Goal: Information Seeking & Learning: Learn about a topic

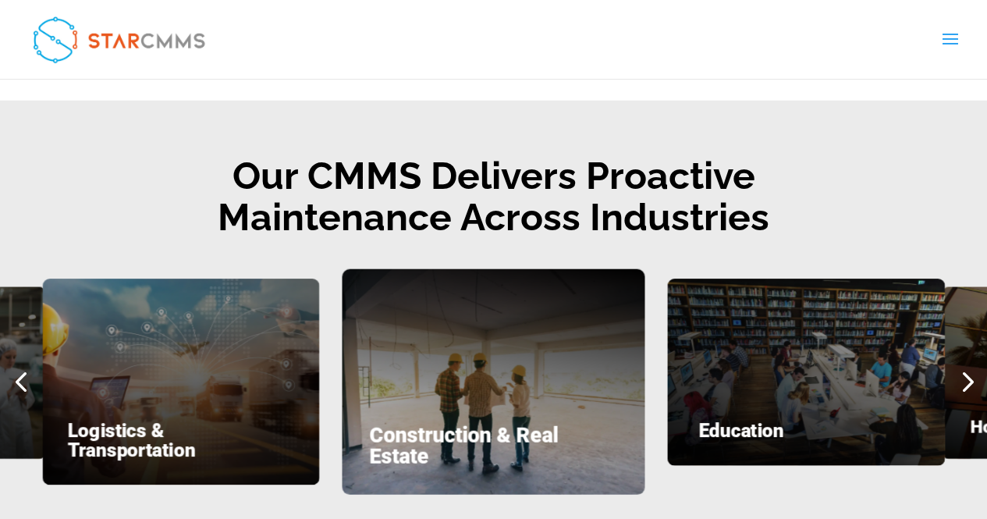
scroll to position [2029, 0]
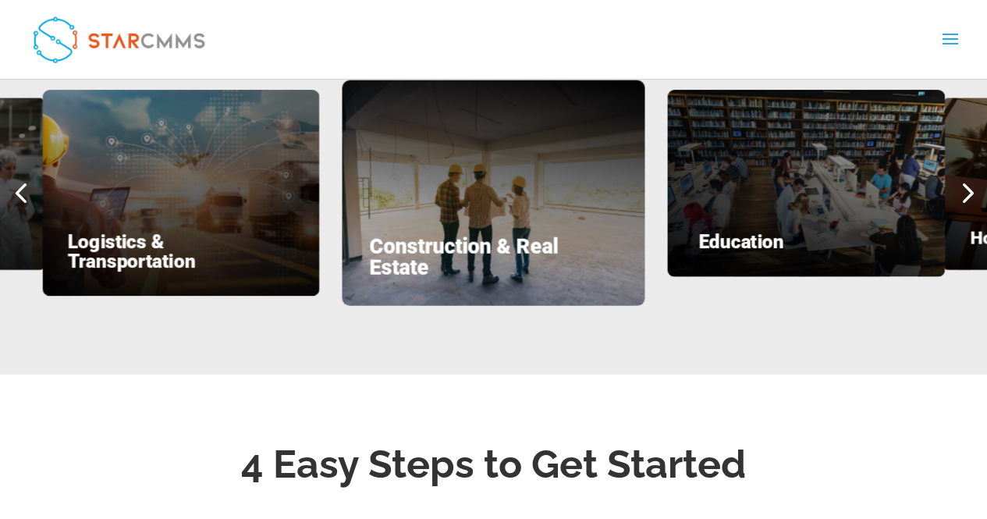
click at [968, 173] on div "Next slide" at bounding box center [966, 193] width 41 height 41
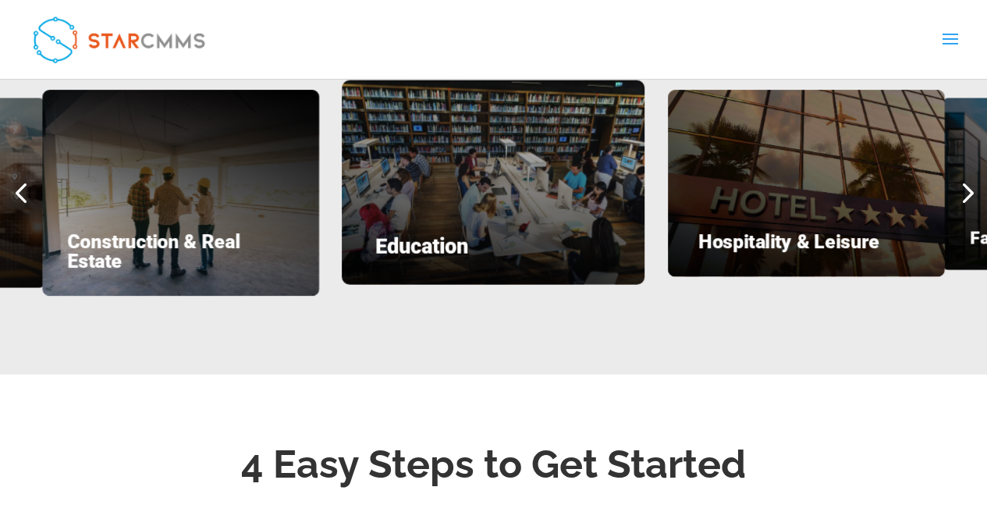
click at [968, 173] on div "Next slide" at bounding box center [966, 193] width 41 height 41
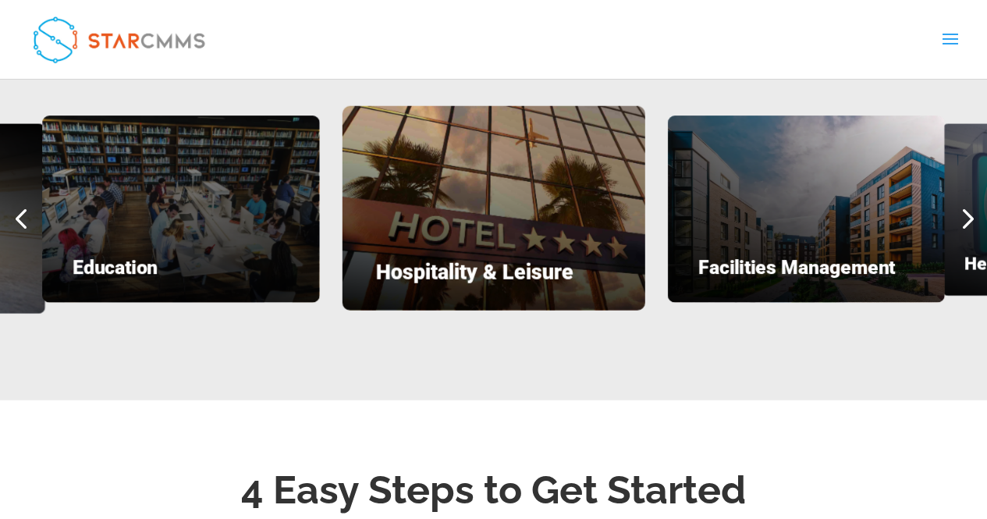
scroll to position [12, 12]
click at [970, 204] on div "Next slide" at bounding box center [966, 218] width 41 height 41
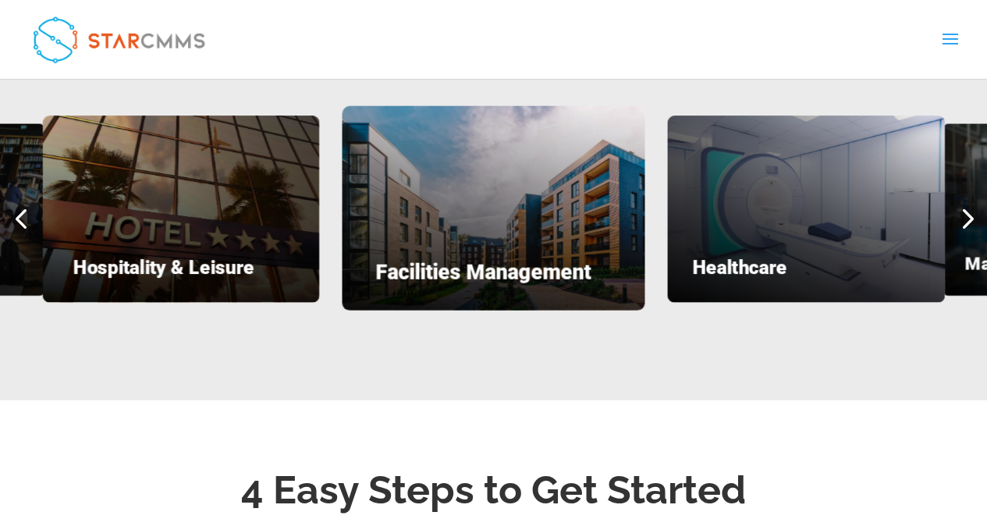
click at [970, 204] on div "Next slide" at bounding box center [966, 218] width 41 height 41
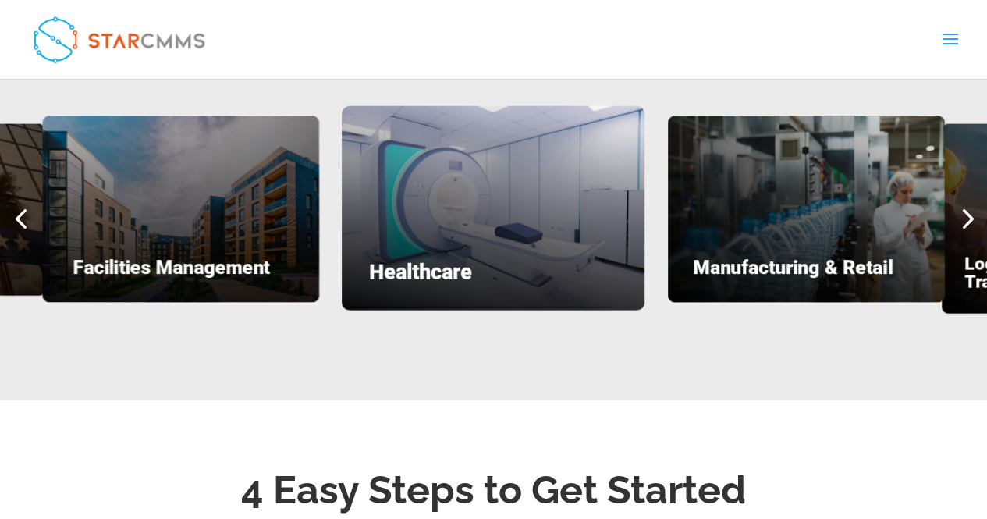
click at [970, 204] on div "Next slide" at bounding box center [966, 218] width 41 height 41
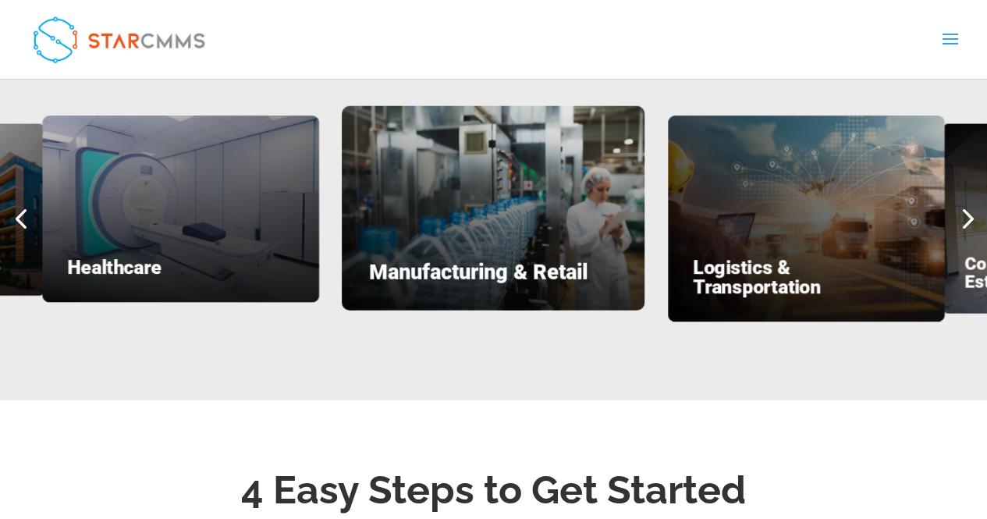
click at [970, 204] on div "Next slide" at bounding box center [966, 218] width 41 height 41
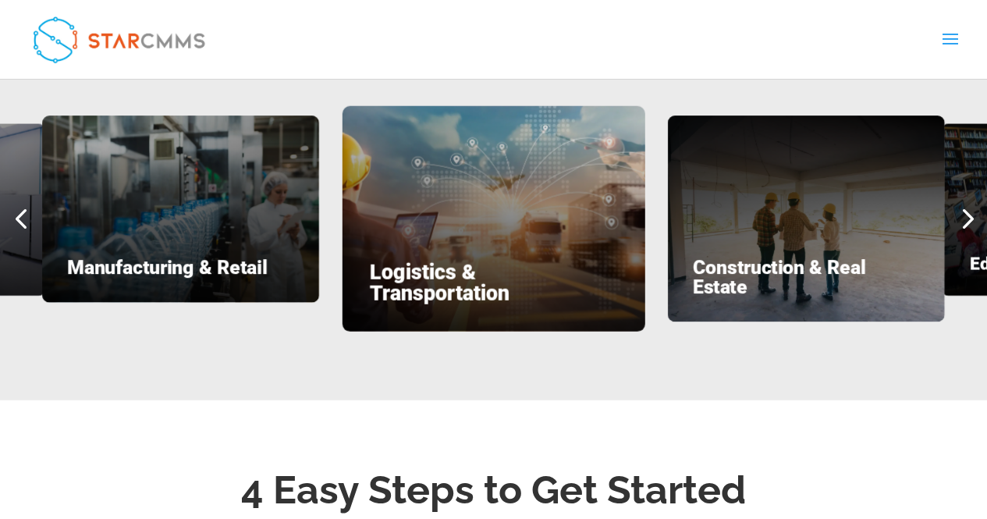
click at [970, 204] on div "Next slide" at bounding box center [966, 218] width 41 height 41
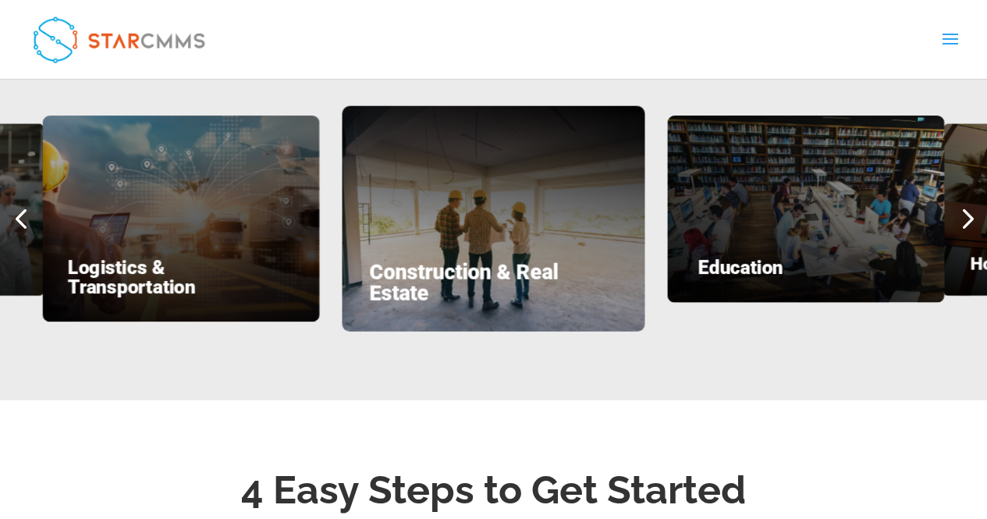
click at [970, 204] on div "Next slide" at bounding box center [966, 218] width 41 height 41
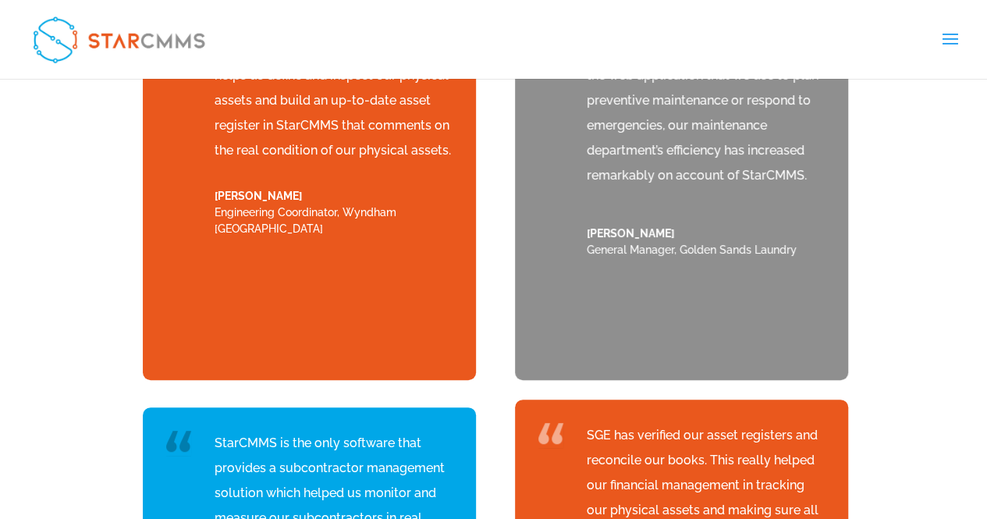
scroll to position [6713, 0]
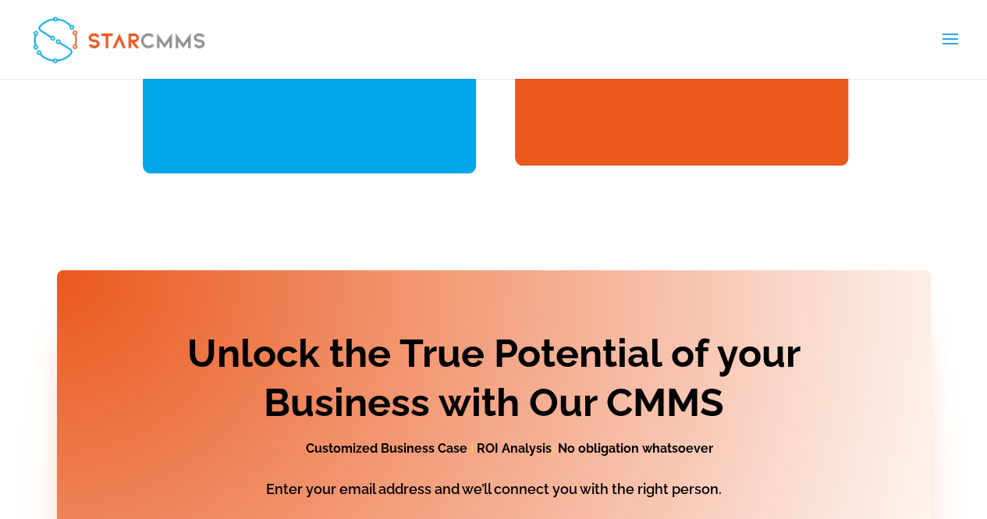
click at [944, 43] on span at bounding box center [949, 49] width 25 height 44
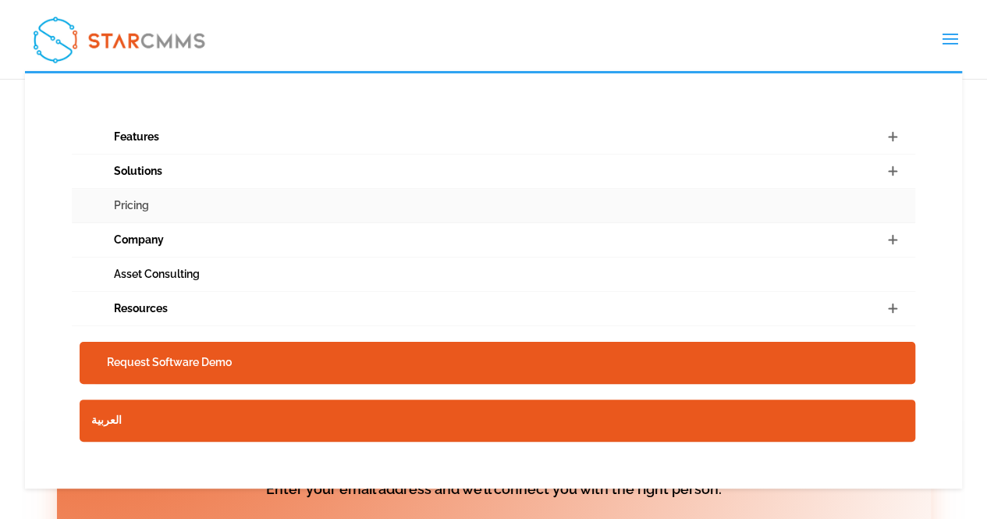
click at [157, 200] on link "Pricing" at bounding box center [494, 206] width 845 height 34
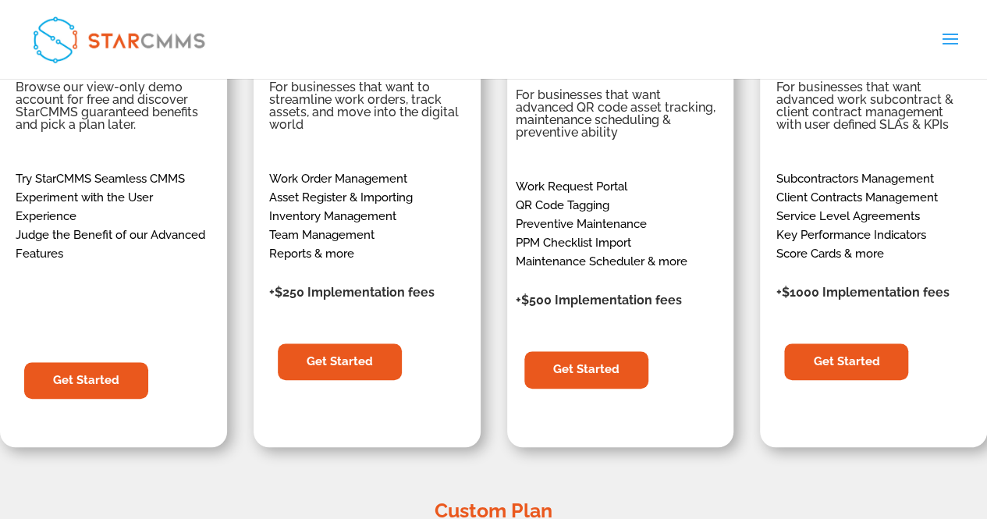
scroll to position [389, 0]
